Goal: Task Accomplishment & Management: Use online tool/utility

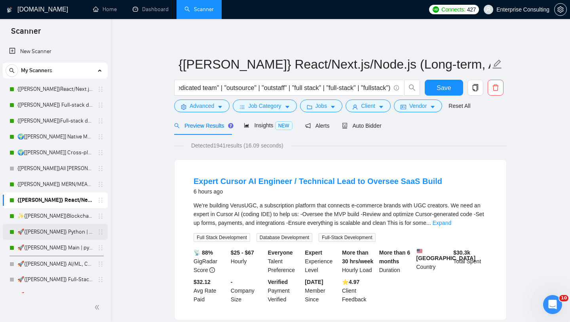
click at [57, 233] on link "🚀{[PERSON_NAME]} Python | Django | AI /" at bounding box center [54, 232] width 75 height 16
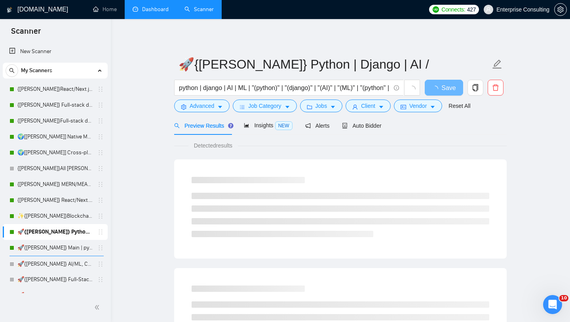
click at [157, 9] on link "Dashboard" at bounding box center [151, 9] width 36 height 7
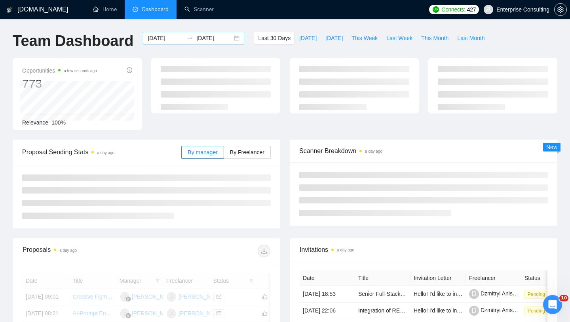
click at [213, 39] on input "[DATE]" at bounding box center [214, 38] width 36 height 9
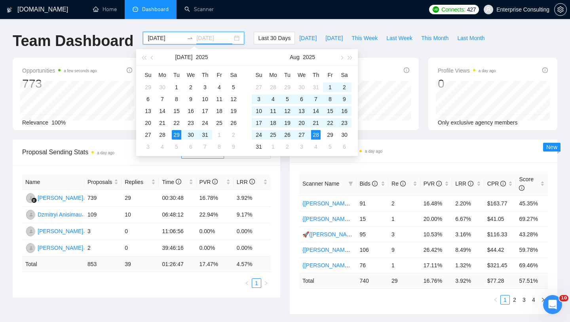
type input "[DATE]"
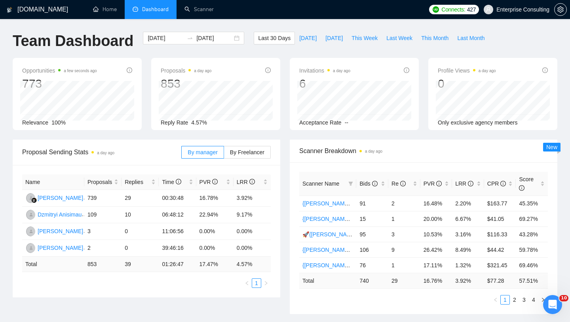
click at [233, 27] on div "GigRadar.io Home Dashboard Scanner Connects: 427 Enterprise Consulting Team Das…" at bounding box center [285, 318] width 570 height 637
click at [395, 185] on span "Re" at bounding box center [399, 183] width 14 height 6
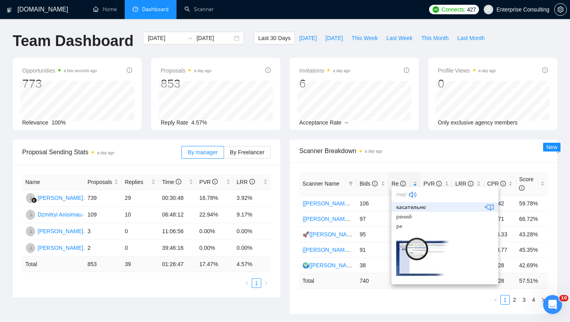
click at [351, 302] on ul "1 2 3 4" at bounding box center [423, 300] width 249 height 10
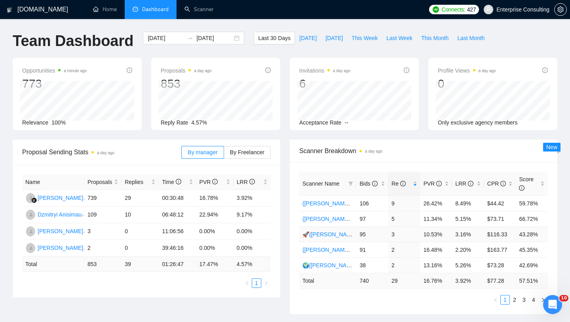
click at [325, 234] on link "🚀{[PERSON_NAME]} Python | Django | AI /" at bounding box center [357, 234] width 109 height 6
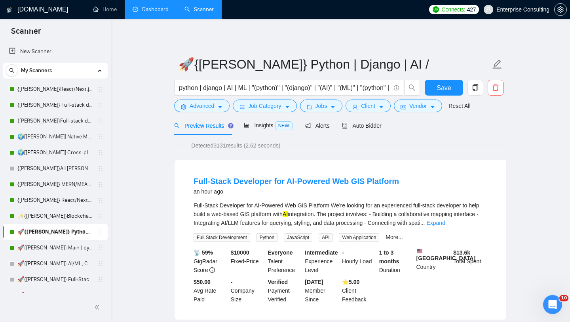
click at [386, 127] on div "Preview Results Insights NEW Alerts Auto Bidder" at bounding box center [340, 125] width 333 height 19
click at [381, 127] on span "Auto Bidder" at bounding box center [361, 125] width 39 height 6
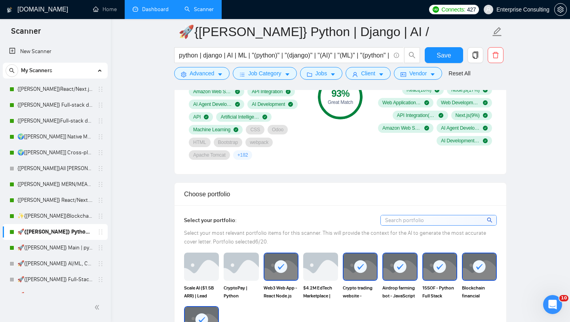
scroll to position [691, 0]
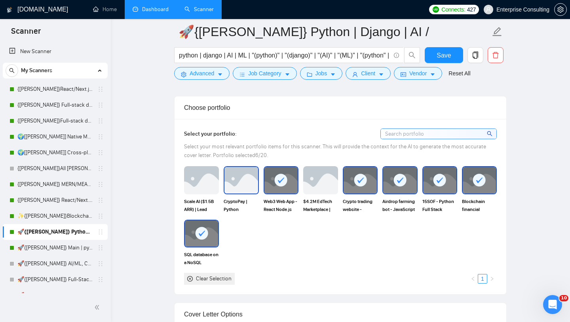
click at [250, 188] on img at bounding box center [241, 180] width 33 height 26
click at [217, 188] on img at bounding box center [201, 180] width 35 height 28
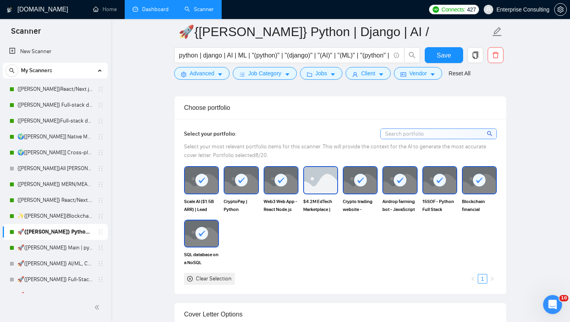
click at [314, 187] on img at bounding box center [320, 180] width 33 height 26
click at [449, 49] on button "Save" at bounding box center [444, 55] width 38 height 16
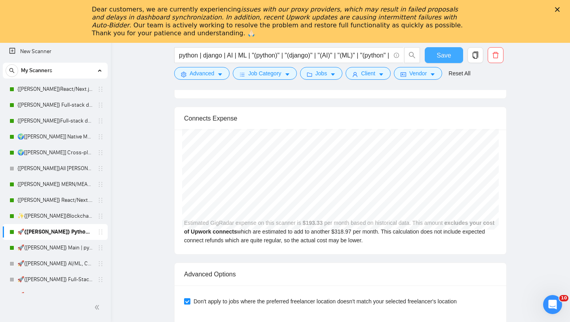
scroll to position [1711, 0]
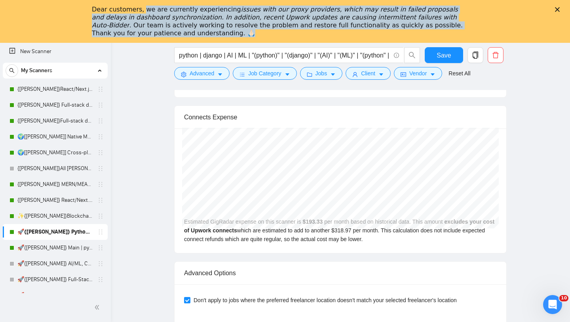
drag, startPoint x: 155, startPoint y: 34, endPoint x: 141, endPoint y: 10, distance: 27.2
click at [141, 10] on div "Dear customers, we are currently experiencing issues with our proxy providers, …" at bounding box center [279, 22] width 374 height 32
drag, startPoint x: 145, startPoint y: 33, endPoint x: 92, endPoint y: 12, distance: 57.1
click at [92, 12] on div "Dear customers, we are currently experiencing issues with our proxy providers, …" at bounding box center [279, 22] width 374 height 32
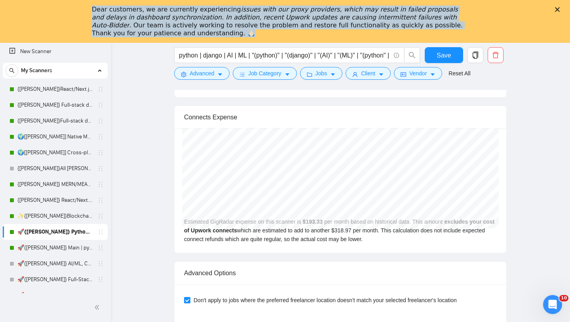
copy div "Dear customers, we are currently experiencing issues with our proxy providers, …"
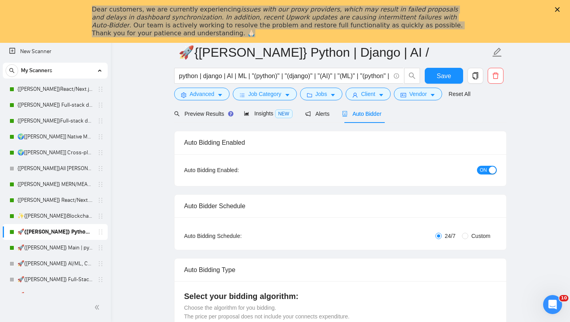
scroll to position [0, 0]
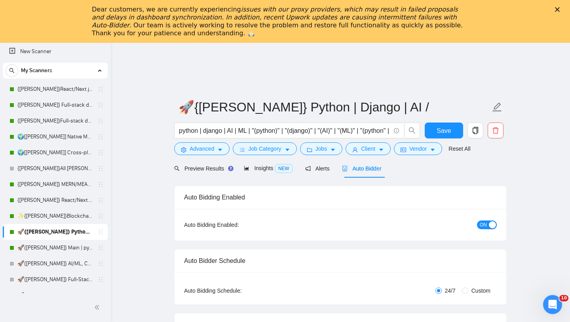
click at [559, 11] on icon "Закрыть" at bounding box center [557, 9] width 5 height 5
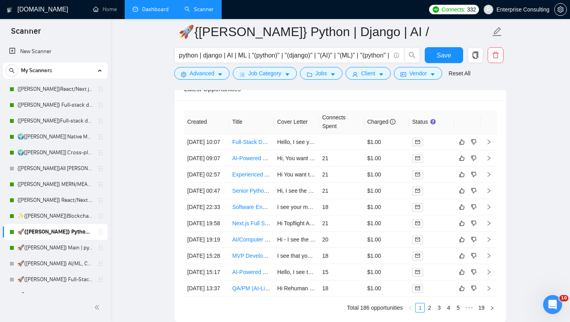
scroll to position [1998, 0]
click at [488, 161] on icon "right" at bounding box center [489, 159] width 6 height 6
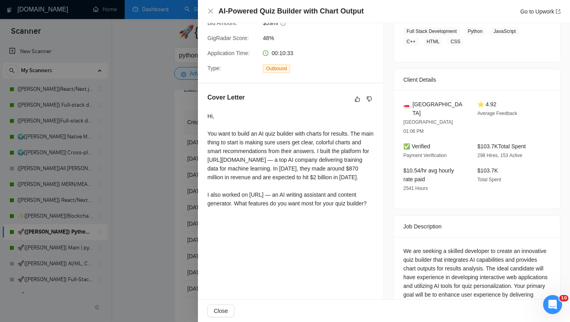
scroll to position [149, 0]
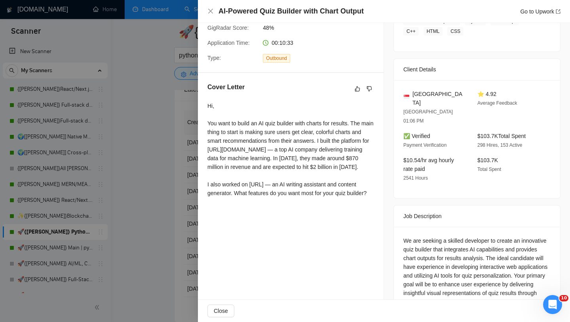
click at [171, 235] on div at bounding box center [285, 161] width 570 height 322
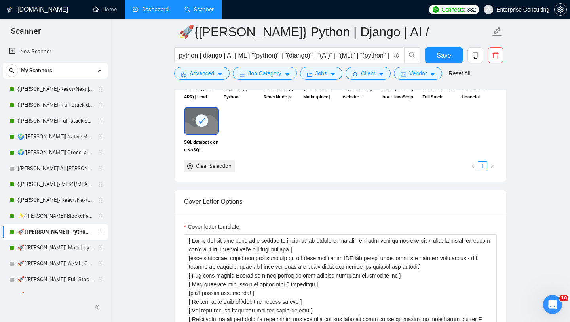
scroll to position [801, 0]
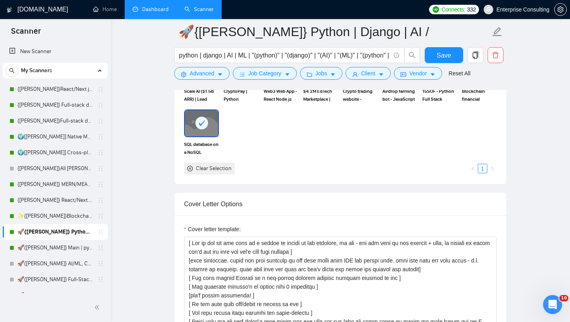
click at [165, 13] on link "Dashboard" at bounding box center [151, 9] width 36 height 7
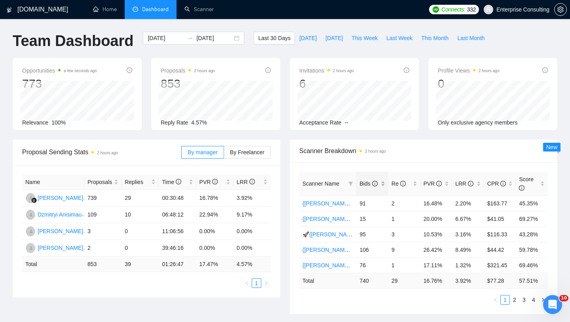
click at [371, 182] on span "Bids" at bounding box center [369, 183] width 18 height 6
click at [329, 265] on link "{[PERSON_NAME]}React/Next.js/Node.js (Long-term, All Niches)" at bounding box center [383, 265] width 160 height 6
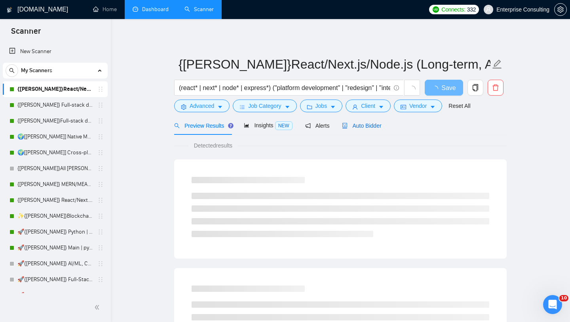
click at [362, 128] on span "Auto Bidder" at bounding box center [361, 125] width 39 height 6
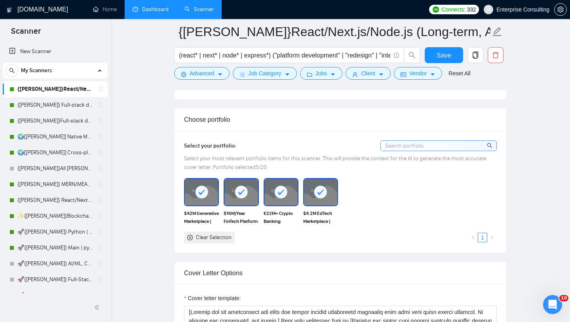
scroll to position [734, 0]
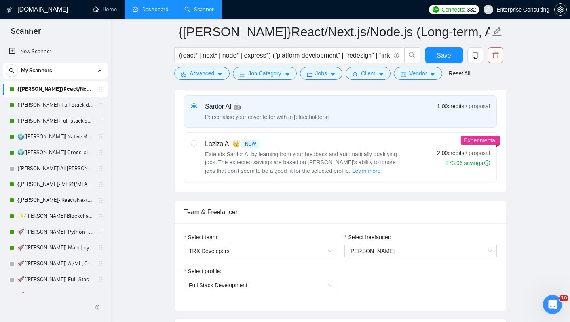
scroll to position [151, 0]
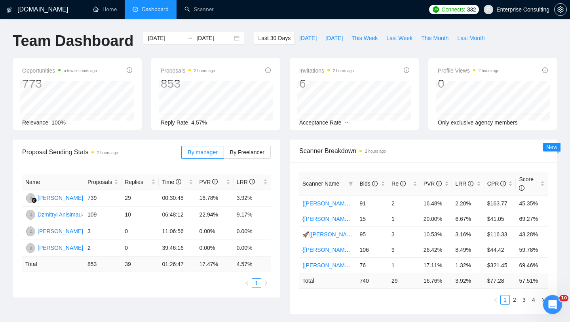
click at [336, 183] on span "Scanner Name" at bounding box center [321, 183] width 37 height 6
click at [373, 184] on icon "info-circle" at bounding box center [375, 184] width 6 height 6
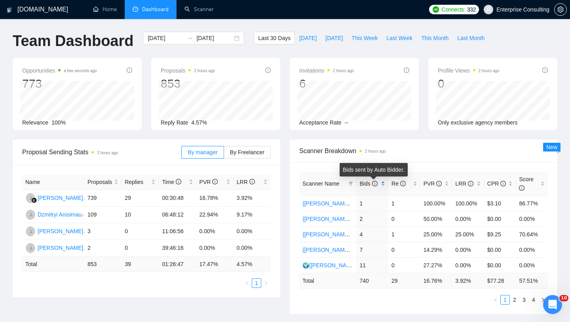
click at [373, 184] on icon "info-circle" at bounding box center [375, 184] width 6 height 6
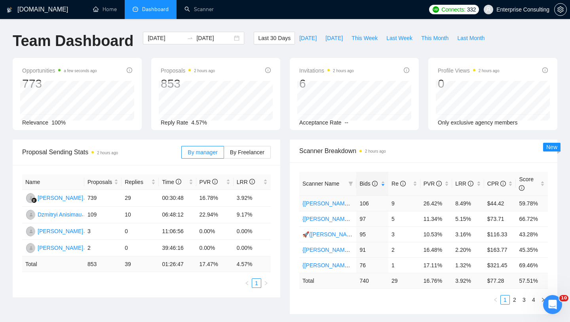
click at [315, 203] on link "{[PERSON_NAME]} Full-stack devs WW - pain point" at bounding box center [367, 203] width 129 height 6
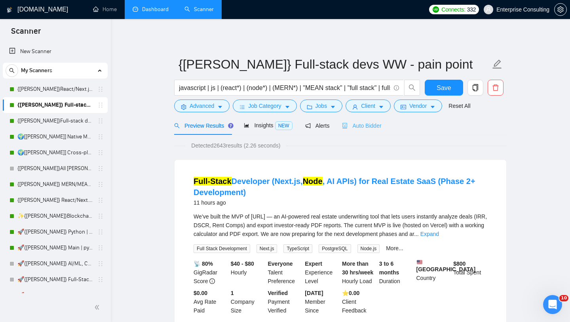
click at [368, 130] on div "Auto Bidder" at bounding box center [361, 125] width 39 height 19
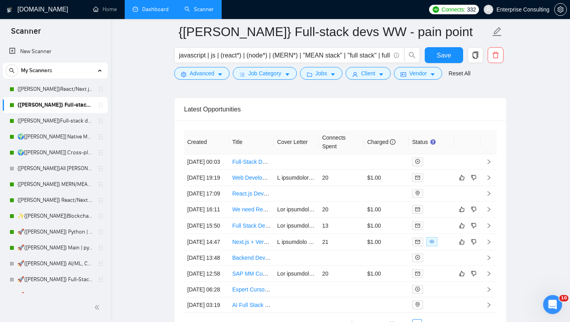
scroll to position [1907, 0]
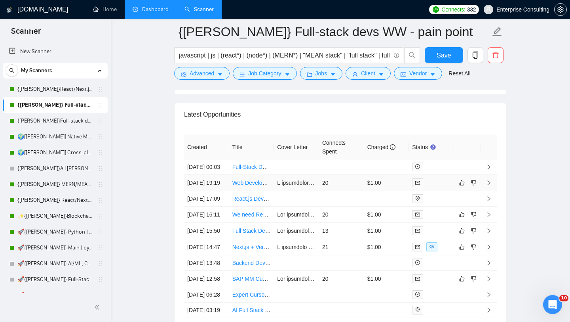
click at [490, 185] on icon "right" at bounding box center [489, 182] width 3 height 5
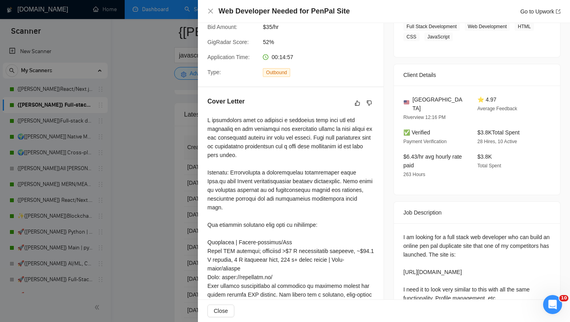
scroll to position [137, 0]
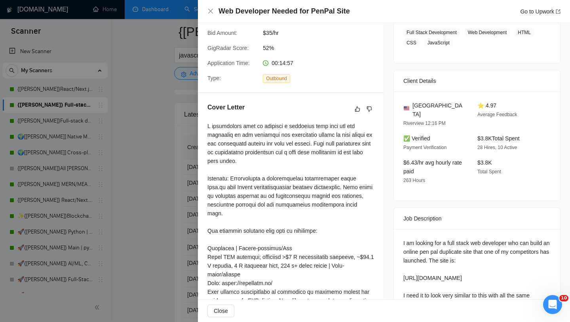
click at [172, 198] on div at bounding box center [285, 161] width 570 height 322
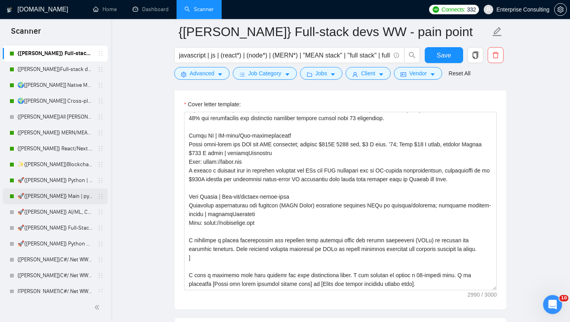
scroll to position [51, 0]
click at [55, 213] on link "🚀{[PERSON_NAME]} AI/ML, Custom Models, and LLM Development" at bounding box center [54, 212] width 75 height 16
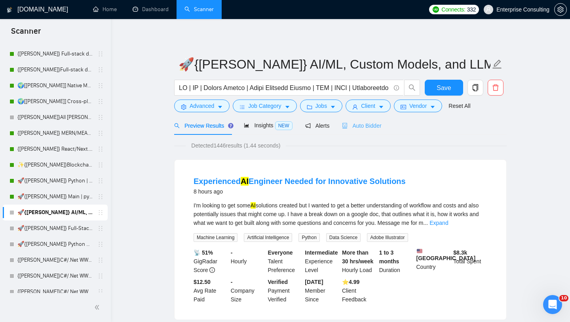
click at [372, 116] on div "Auto Bidder" at bounding box center [361, 125] width 39 height 19
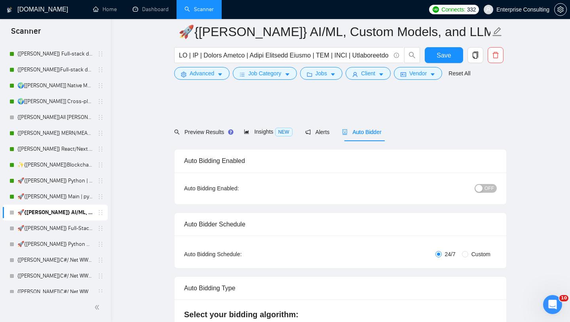
scroll to position [427, 0]
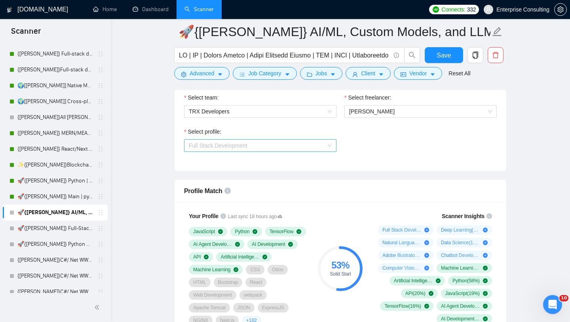
click at [219, 149] on span "Full Stack Development" at bounding box center [260, 145] width 143 height 12
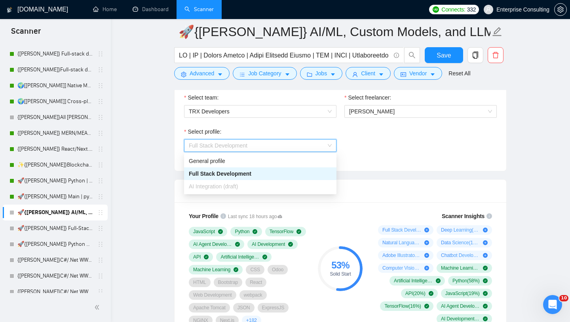
click at [370, 168] on div "Select team: TRX Developers Select freelancer: Ilya Shavel Select profile: Full…" at bounding box center [341, 127] width 332 height 87
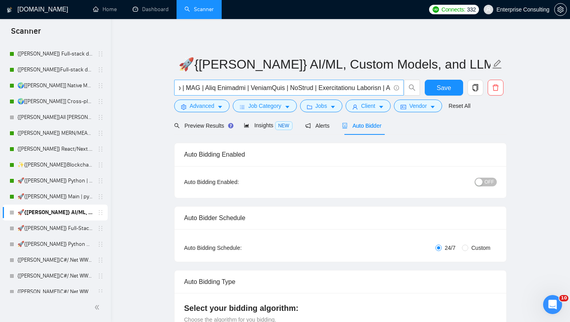
scroll to position [0, 210]
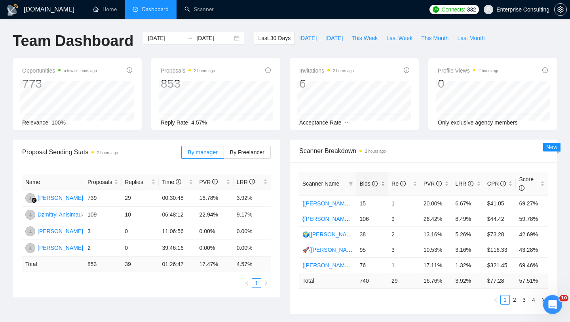
click at [366, 181] on span "Bids" at bounding box center [369, 183] width 18 height 6
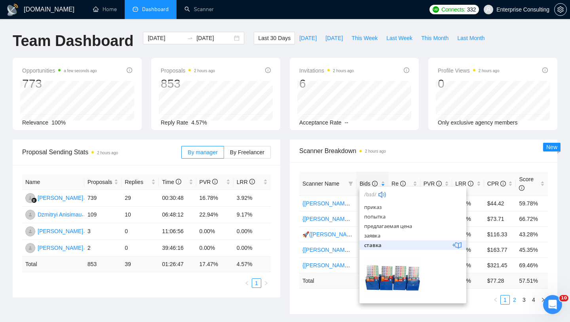
click at [514, 303] on link "2" at bounding box center [515, 299] width 9 height 9
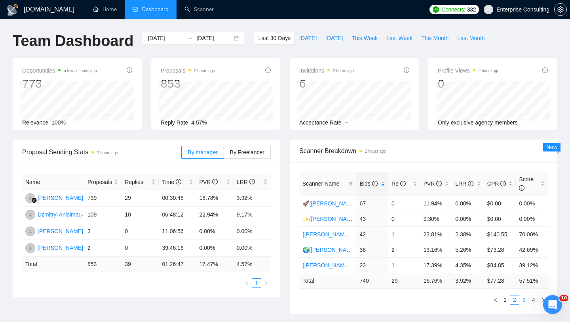
click at [526, 299] on link "3" at bounding box center [524, 299] width 9 height 9
click at [507, 298] on link "1" at bounding box center [505, 299] width 9 height 9
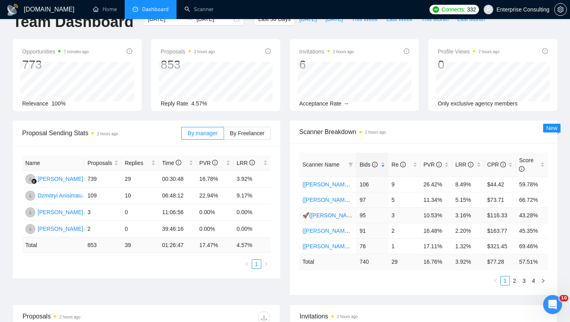
scroll to position [21, 0]
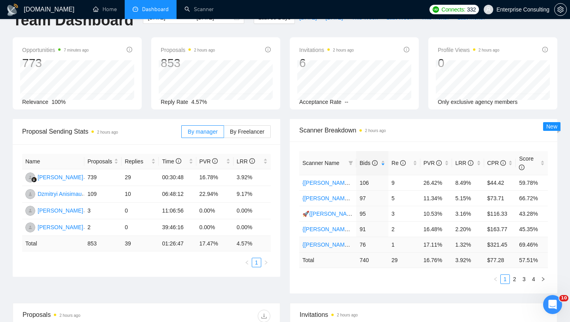
click at [338, 248] on td "{[PERSON_NAME]}React/Next.js/Node.js (Long-term, All Niches)" at bounding box center [327, 243] width 57 height 15
click at [338, 247] on link "{[PERSON_NAME]}React/Next.js/Node.js (Long-term, All Niches)" at bounding box center [383, 244] width 160 height 6
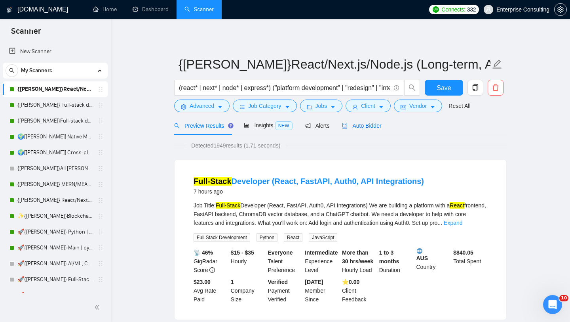
click at [381, 126] on span "Auto Bidder" at bounding box center [361, 125] width 39 height 6
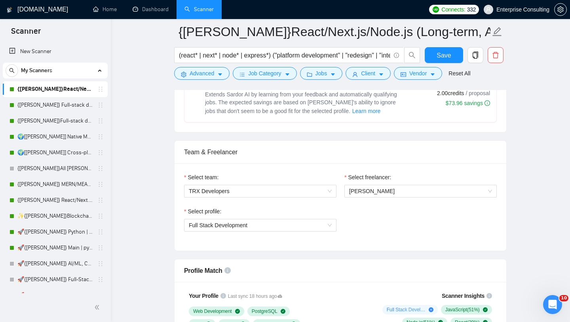
scroll to position [337, 0]
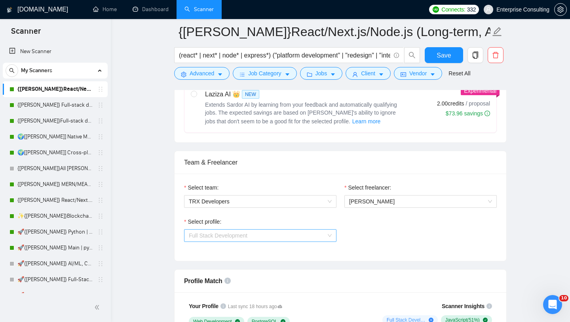
click at [290, 236] on span "Full Stack Development" at bounding box center [260, 235] width 143 height 12
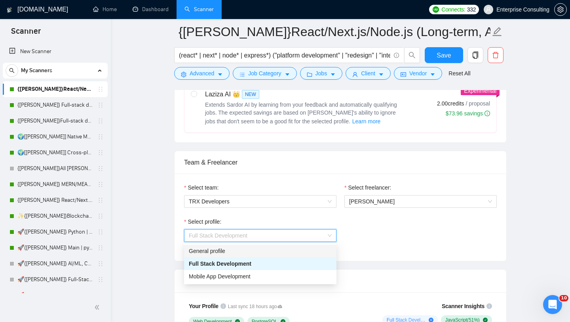
click at [256, 254] on div "General profile" at bounding box center [260, 250] width 143 height 9
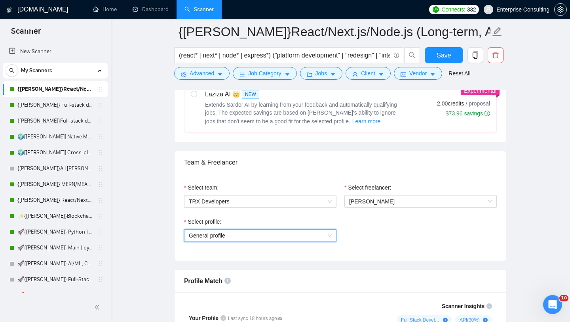
click at [290, 236] on span "General profile" at bounding box center [260, 235] width 143 height 12
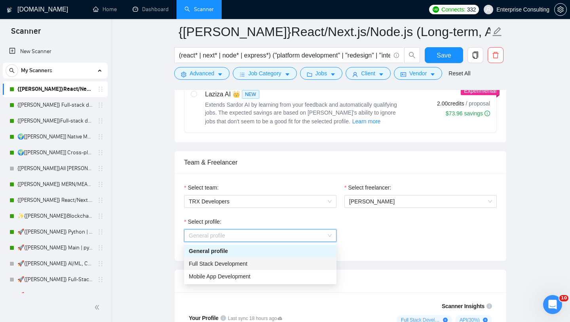
click at [273, 263] on div "Full Stack Development" at bounding box center [260, 263] width 143 height 9
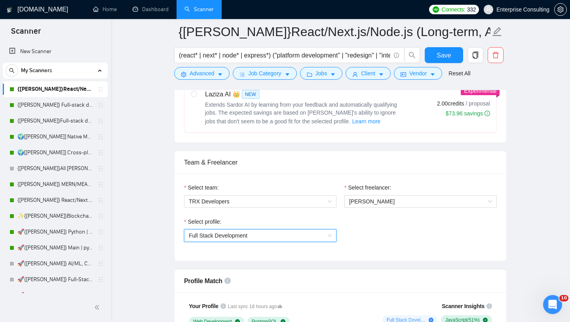
scroll to position [473, 0]
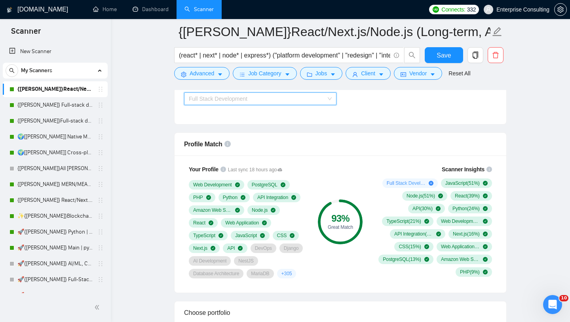
click at [313, 103] on span "Full Stack Development" at bounding box center [260, 99] width 143 height 12
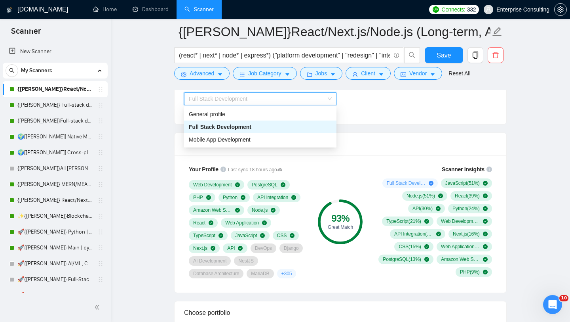
click at [297, 120] on div "Full Stack Development" at bounding box center [260, 126] width 153 height 13
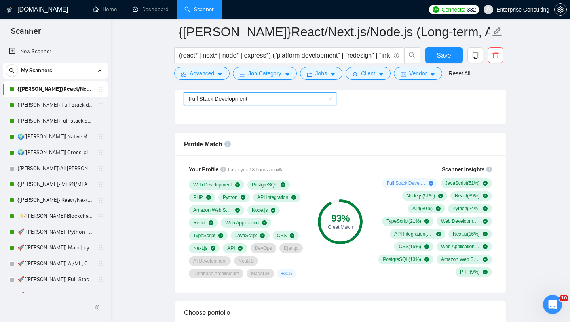
click at [293, 100] on span "Full Stack Development" at bounding box center [260, 99] width 143 height 12
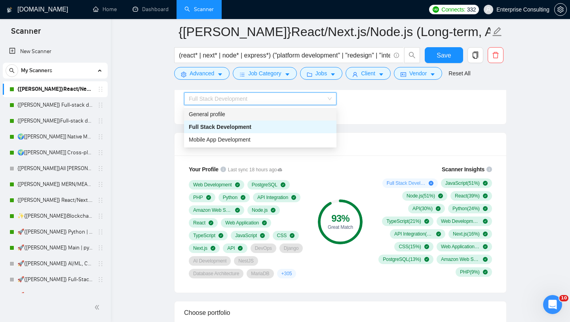
click at [267, 115] on div "General profile" at bounding box center [260, 114] width 143 height 9
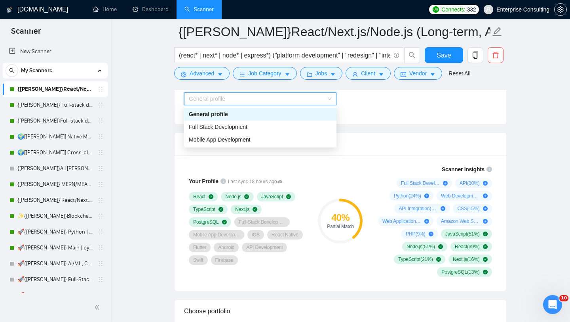
click at [278, 103] on span "General profile" at bounding box center [260, 99] width 143 height 12
click at [257, 124] on div "Full Stack Development" at bounding box center [260, 126] width 143 height 9
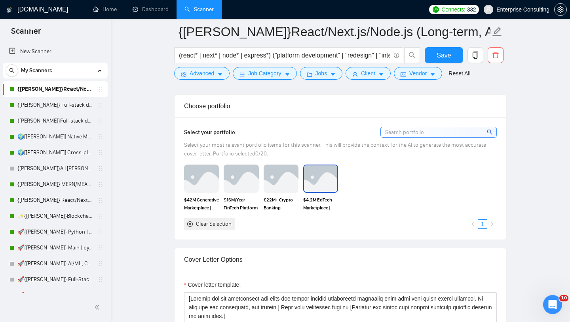
scroll to position [695, 0]
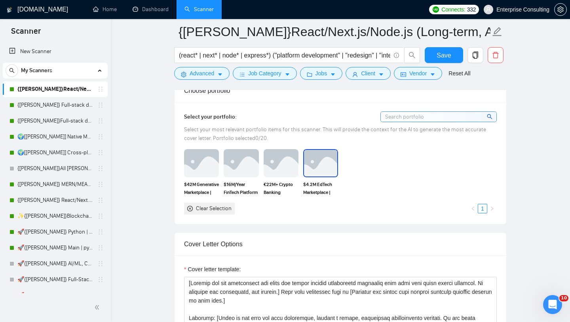
click at [319, 160] on img at bounding box center [320, 163] width 33 height 26
click at [284, 161] on img at bounding box center [281, 163] width 35 height 28
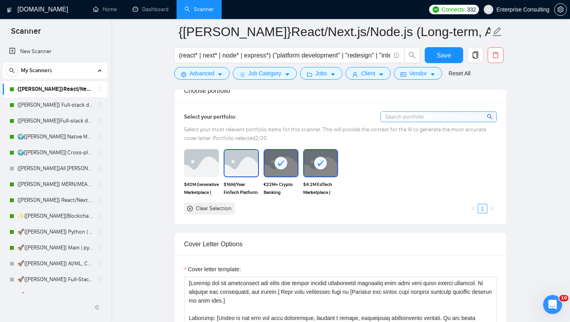
click at [238, 161] on img at bounding box center [241, 163] width 33 height 26
click at [203, 166] on img at bounding box center [201, 163] width 33 height 26
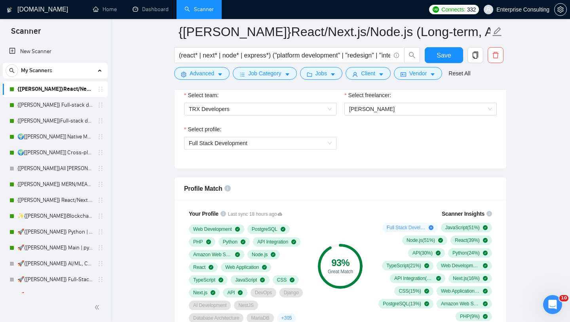
scroll to position [418, 0]
